Goal: Task Accomplishment & Management: Manage account settings

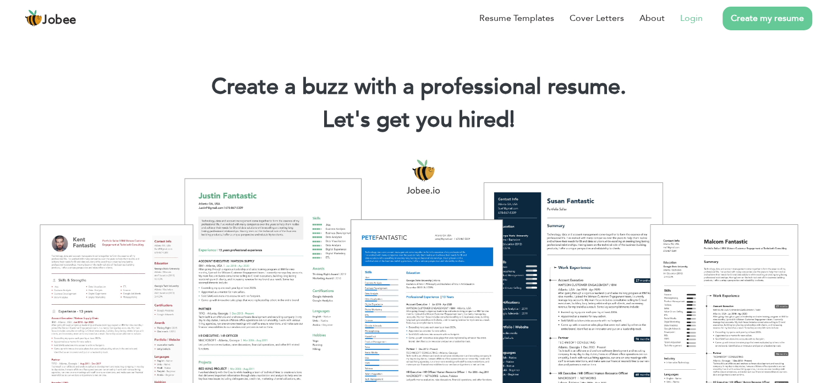
click at [692, 15] on link "Login" at bounding box center [691, 18] width 23 height 13
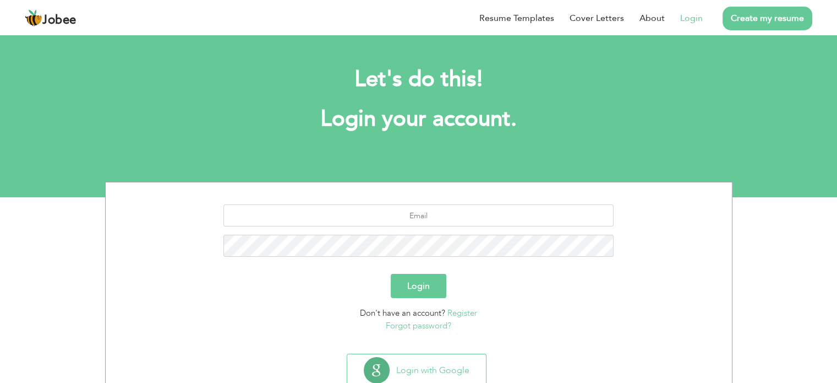
scroll to position [35, 0]
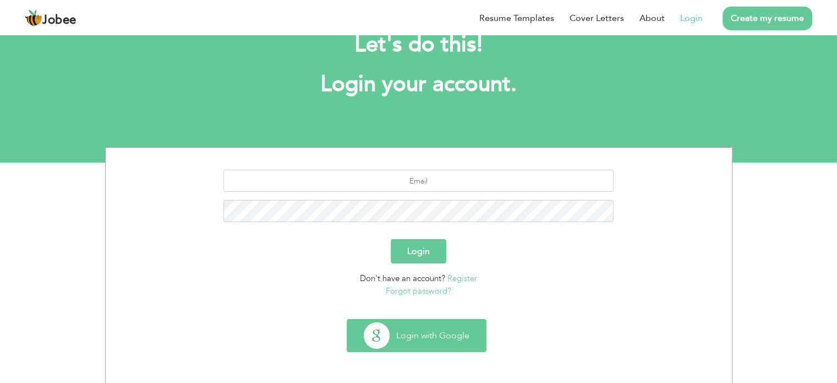
click at [421, 330] on button "Login with Google" at bounding box center [416, 335] width 139 height 32
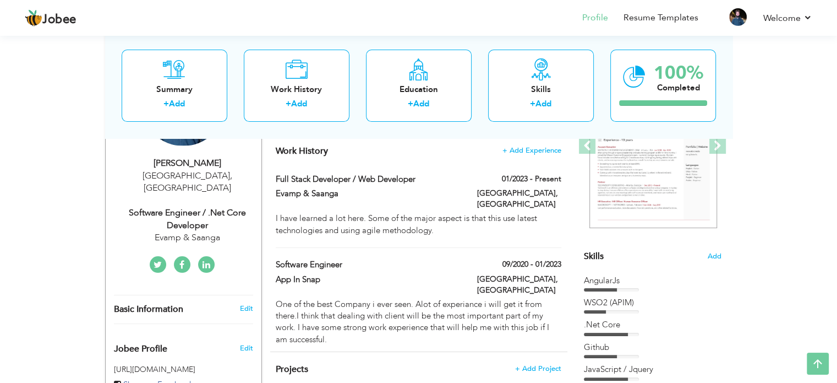
scroll to position [173, 0]
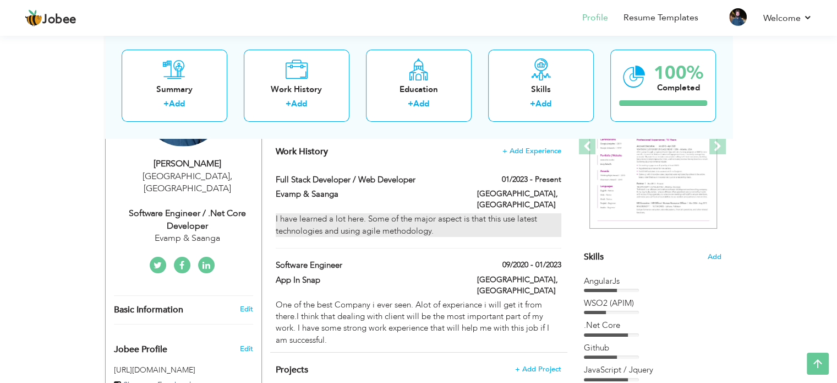
click at [439, 220] on div "I have learned a lot here. Some of the major aspect is that this use latest tec…" at bounding box center [418, 225] width 285 height 24
type input "Full Stack Developer / Web Developer"
type input "Evamp & Saanga"
type input "01/2023"
type input "[GEOGRAPHIC_DATA]"
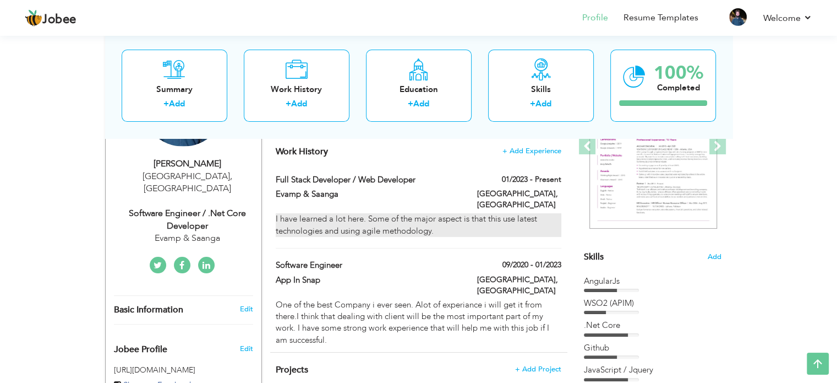
type input "[GEOGRAPHIC_DATA]"
checkbox input "true"
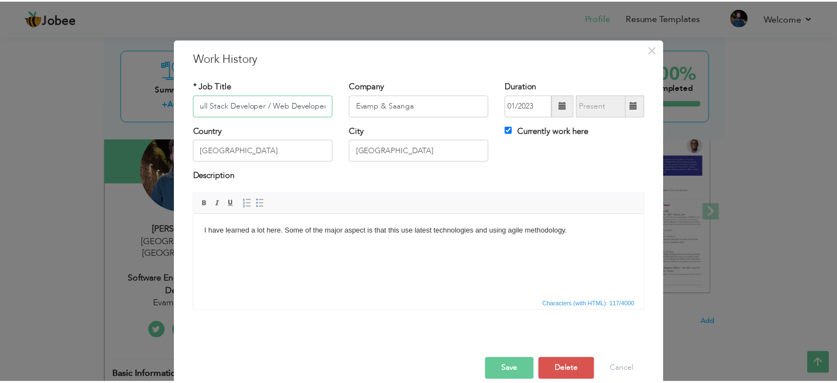
scroll to position [0, 0]
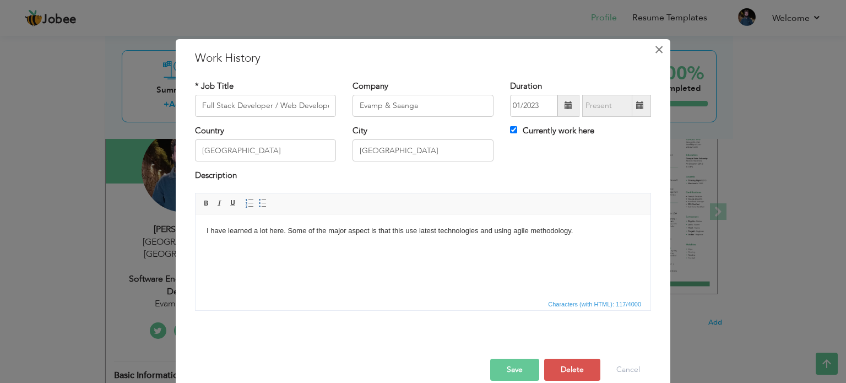
click at [650, 50] on button "×" at bounding box center [659, 50] width 18 height 18
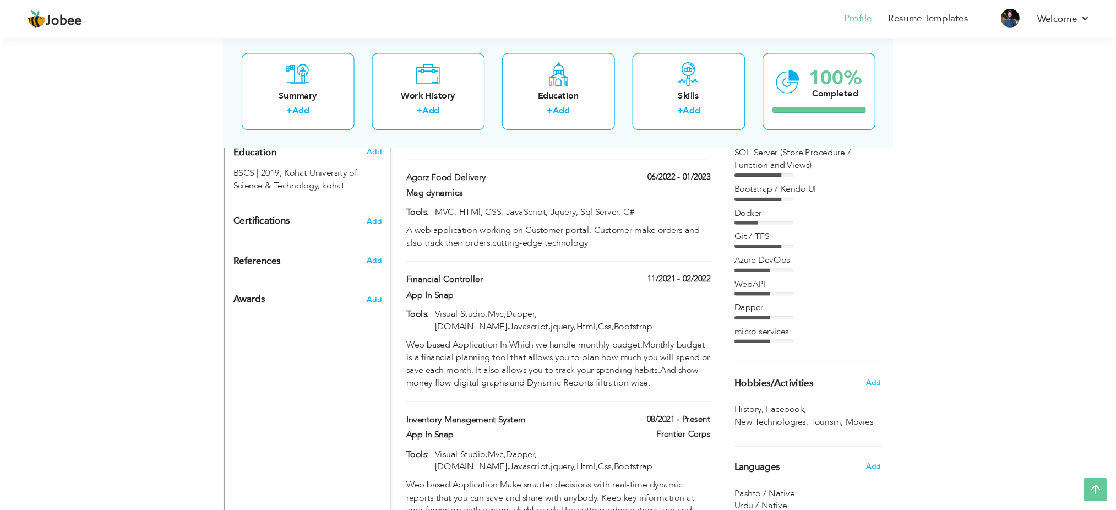
scroll to position [499, 0]
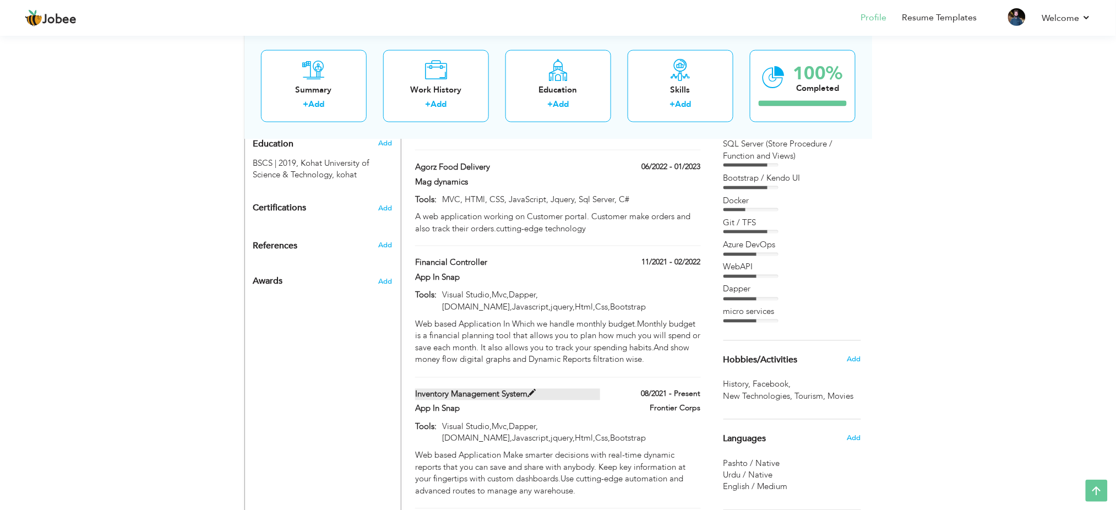
drag, startPoint x: 773, startPoint y: 1, endPoint x: 588, endPoint y: 374, distance: 417.1
click at [588, 382] on label "Inventory Management System" at bounding box center [507, 395] width 185 height 12
type input "Inventory Management System"
type input "App In Snap"
type input "08/2021"
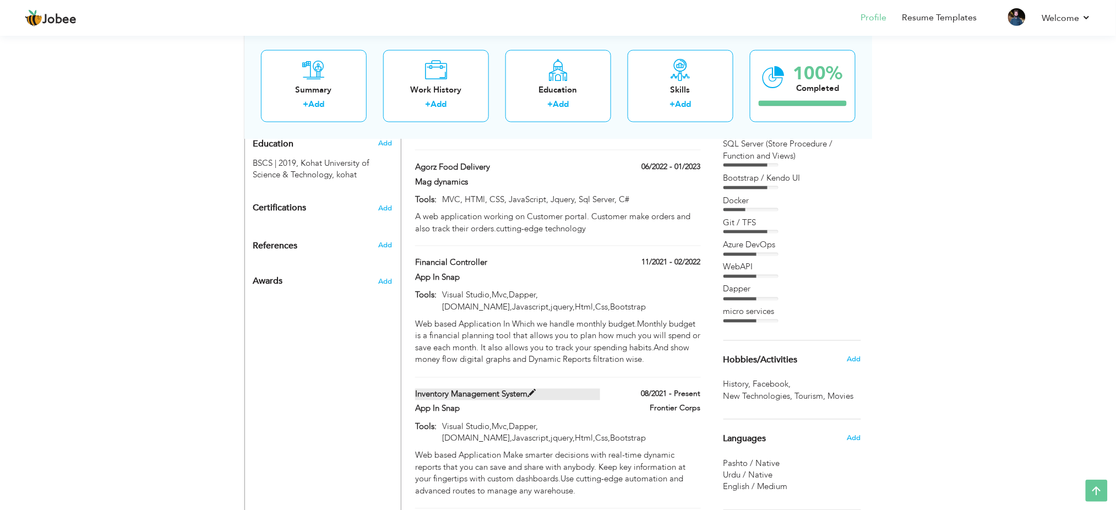
type input "Visual Studio,Mvc,Dapper,[DOMAIN_NAME],Javascript,jquery,Html,Css,Bootstrap"
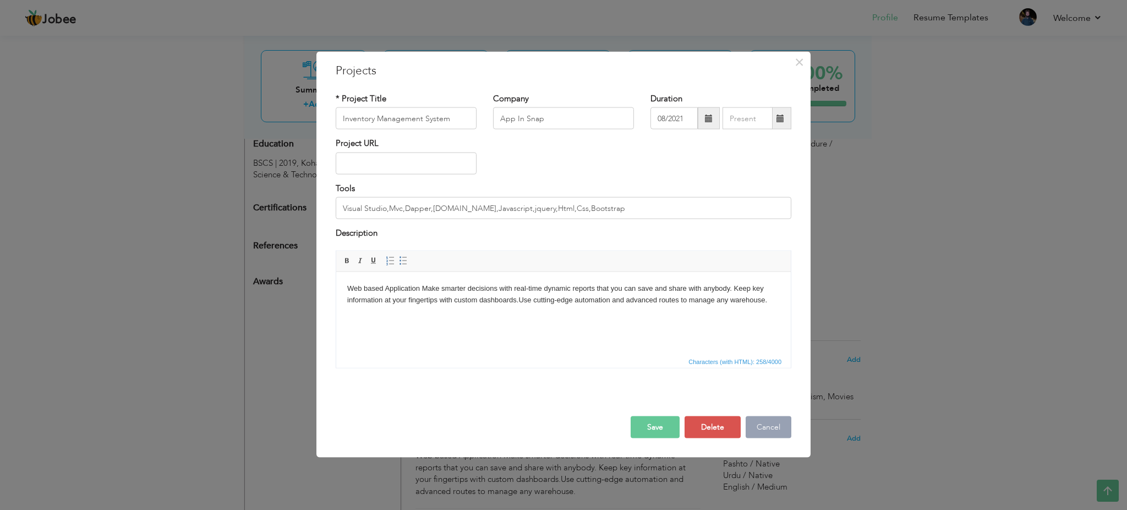
click at [767, 382] on button "Cancel" at bounding box center [769, 427] width 46 height 22
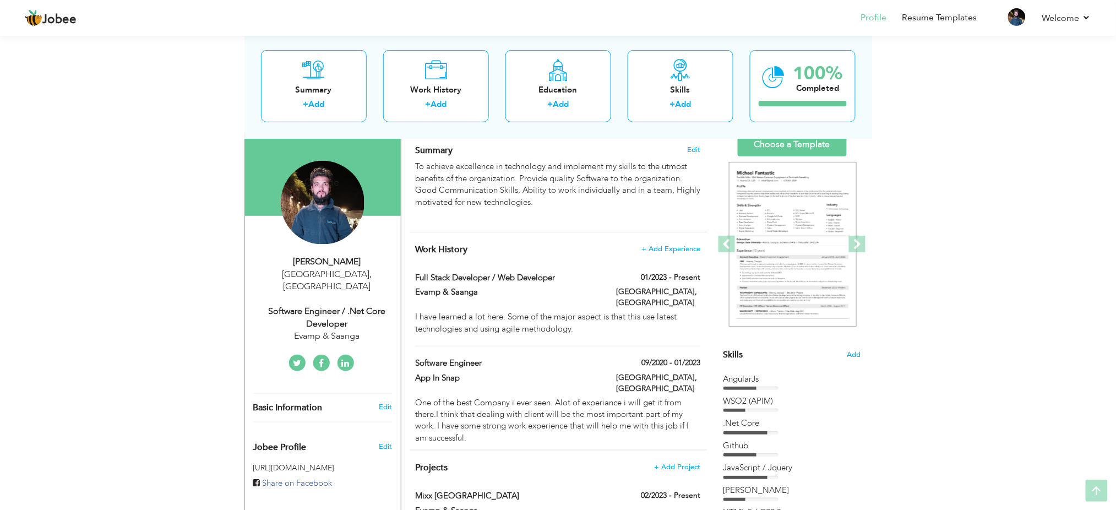
scroll to position [78, 0]
